Goal: Information Seeking & Learning: Learn about a topic

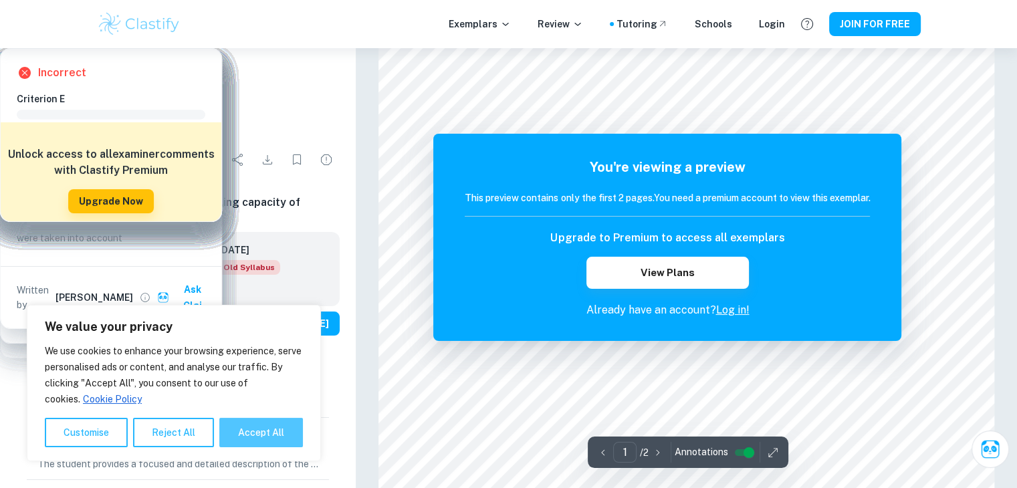
click at [294, 427] on button "Accept All" at bounding box center [261, 432] width 84 height 29
checkbox input "true"
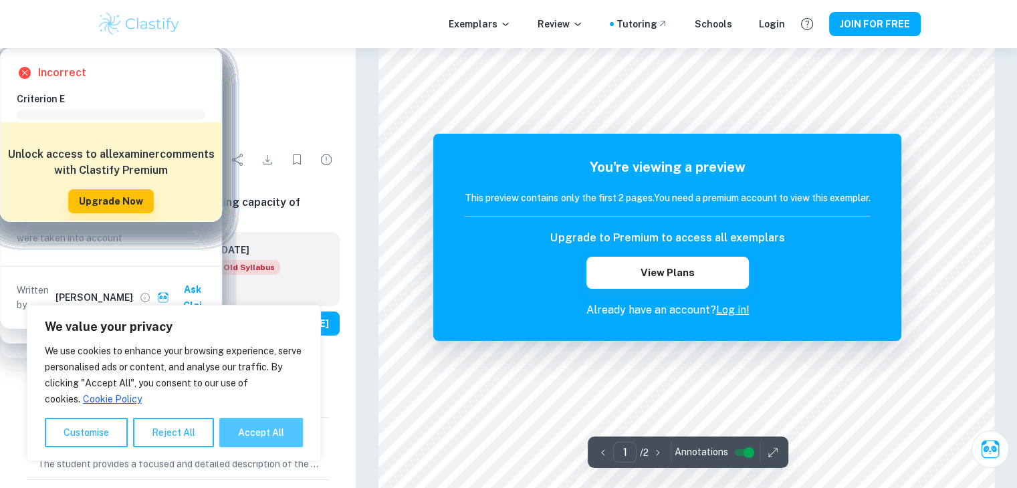
checkbox input "true"
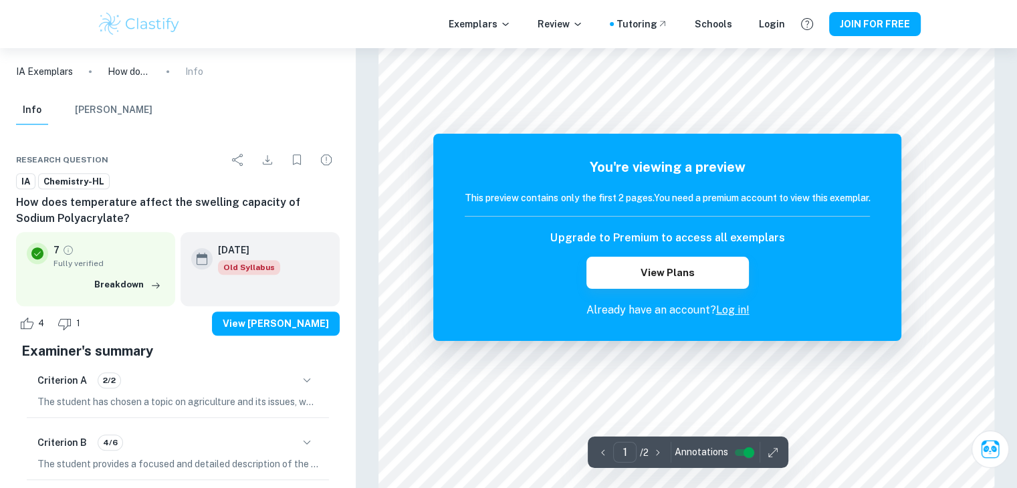
scroll to position [1266, 0]
